Goal: Use online tool/utility: Utilize a website feature to perform a specific function

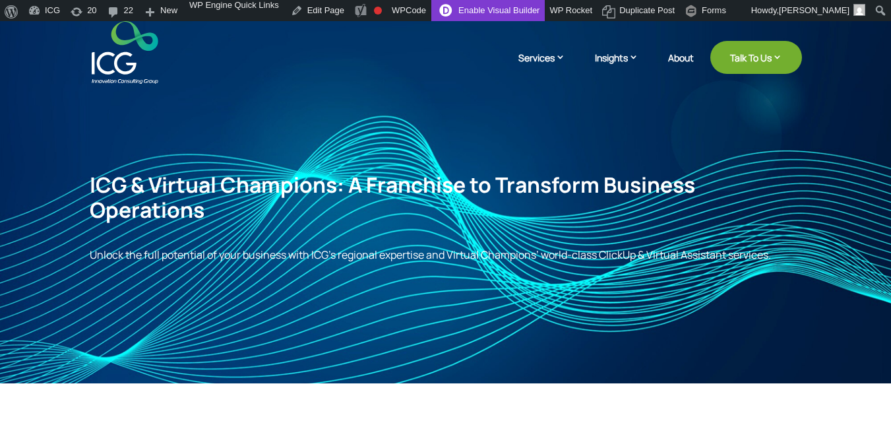
click at [500, 17] on link "Enable Visual Builder" at bounding box center [487, 10] width 113 height 21
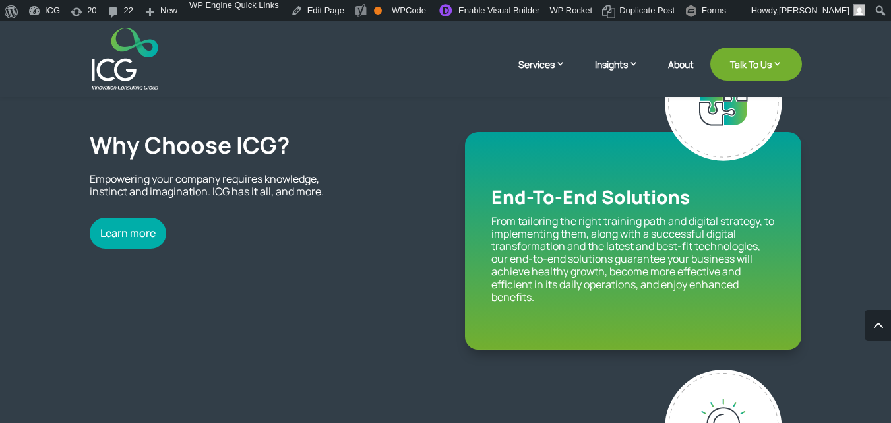
scroll to position [883, 0]
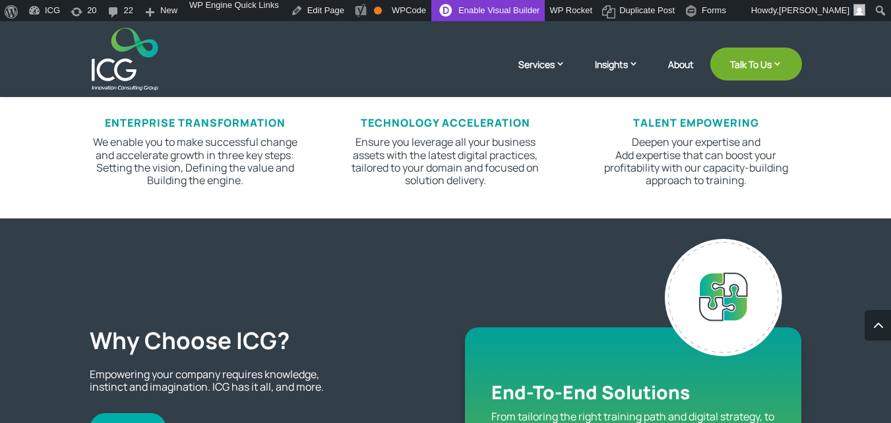
click at [472, 13] on link "Enable Visual Builder" at bounding box center [487, 10] width 113 height 21
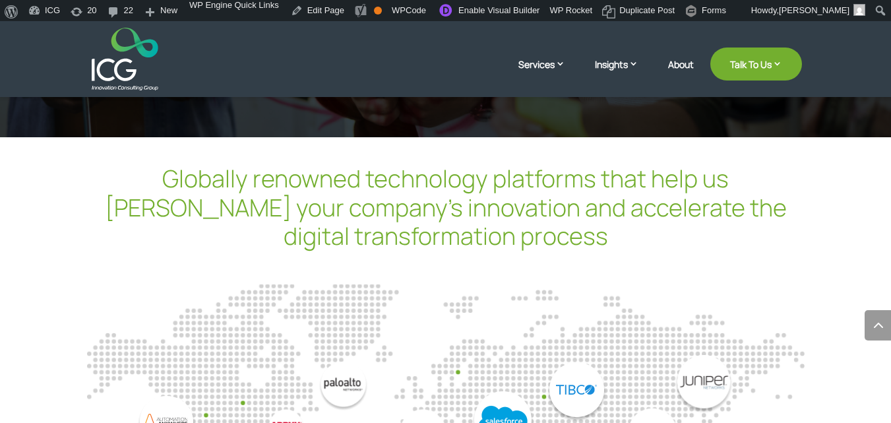
scroll to position [3394, 0]
